Goal: Information Seeking & Learning: Learn about a topic

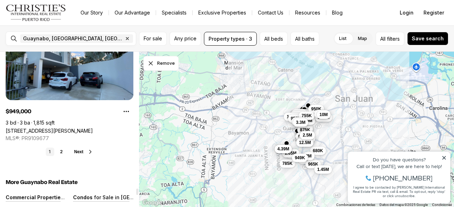
scroll to position [5349, 0]
click at [61, 151] on link "2" at bounding box center [61, 151] width 9 height 9
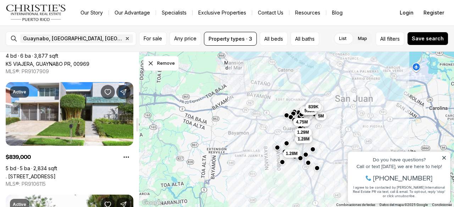
scroll to position [763, 0]
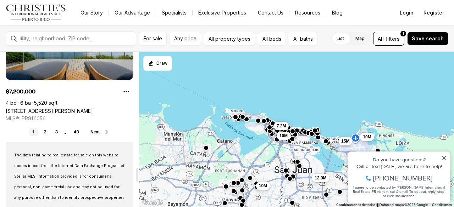
scroll to position [1300, 0]
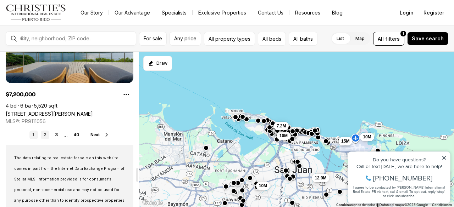
click at [43, 135] on link "2" at bounding box center [45, 135] width 9 height 9
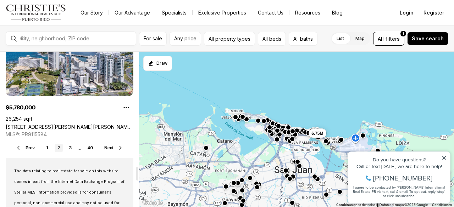
scroll to position [1287, 0]
click at [72, 150] on link "3" at bounding box center [70, 148] width 9 height 9
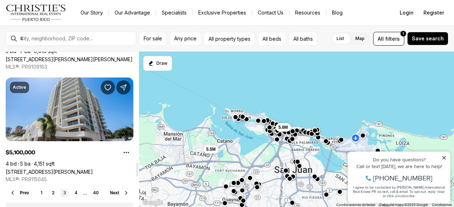
scroll to position [1327, 0]
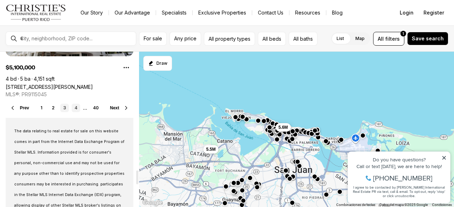
click at [76, 107] on link "4" at bounding box center [76, 108] width 9 height 9
